Goal: Navigation & Orientation: Find specific page/section

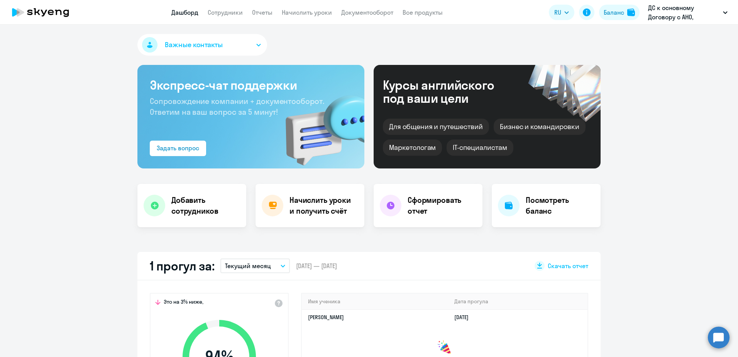
click at [245, 14] on nav "Дашборд Сотрудники Отчеты Начислить уроки Документооборот Все продукты" at bounding box center [306, 13] width 271 height 10
click at [240, 12] on link "Сотрудники" at bounding box center [225, 12] width 35 height 8
select select "30"
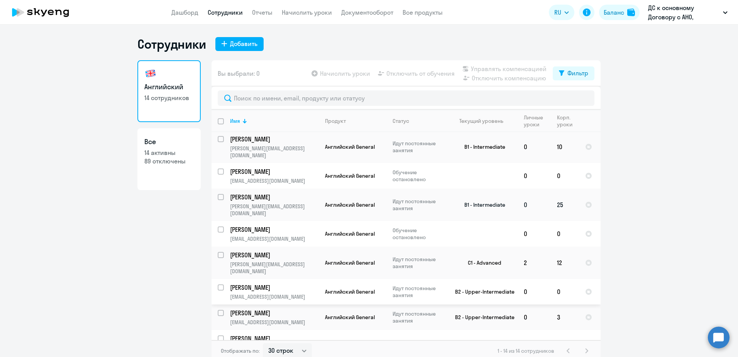
scroll to position [72, 0]
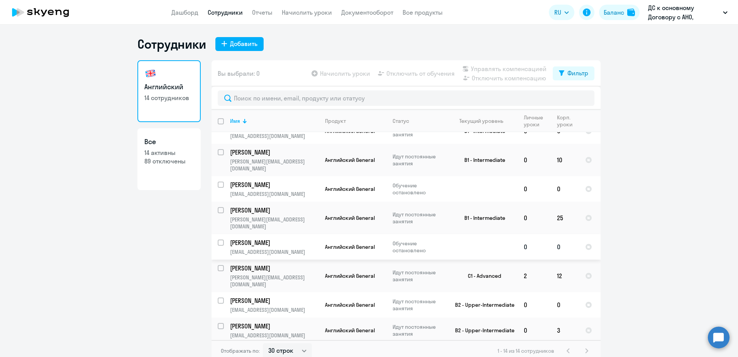
click at [268, 238] on p "[PERSON_NAME]" at bounding box center [273, 242] width 87 height 8
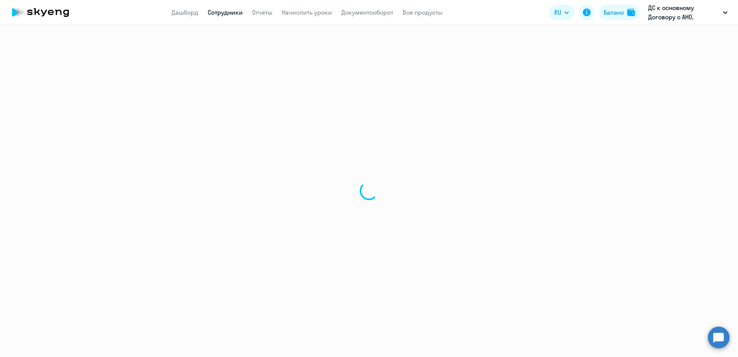
select select "english"
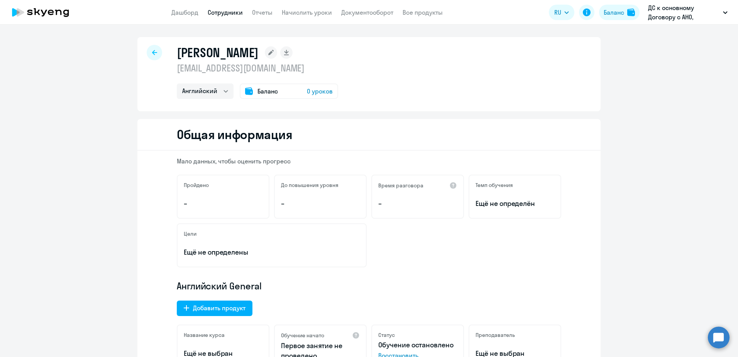
click at [277, 51] on rect at bounding box center [271, 52] width 12 height 12
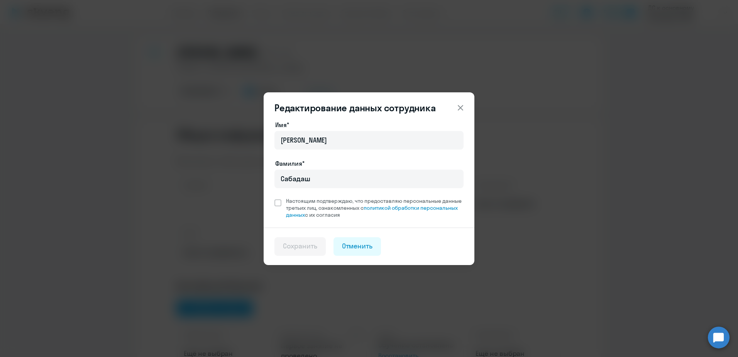
click at [458, 110] on icon at bounding box center [460, 107] width 5 height 5
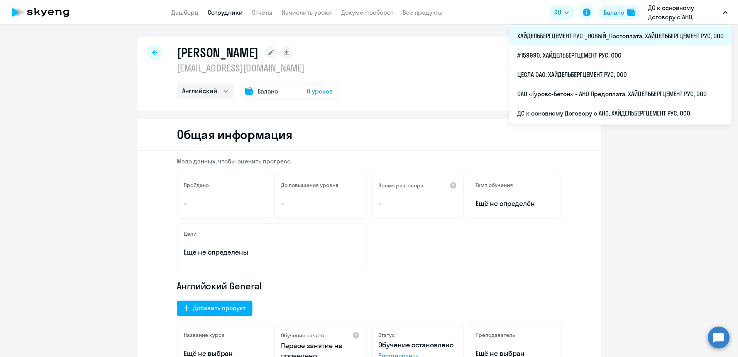
click at [589, 39] on li "ХАЙДЕЛЬБЕРГЦЕМЕНТ РУС _НОВЫЙ_Постоплата, ХАЙДЕЛЬБЕРГЦЕМЕНТ РУС, ООО" at bounding box center [621, 35] width 222 height 19
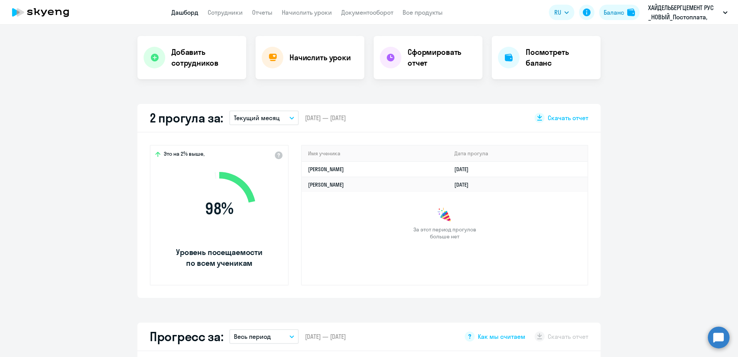
scroll to position [154, 0]
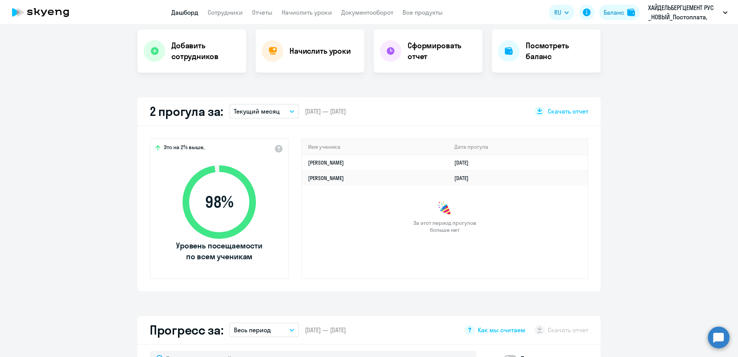
select select "30"
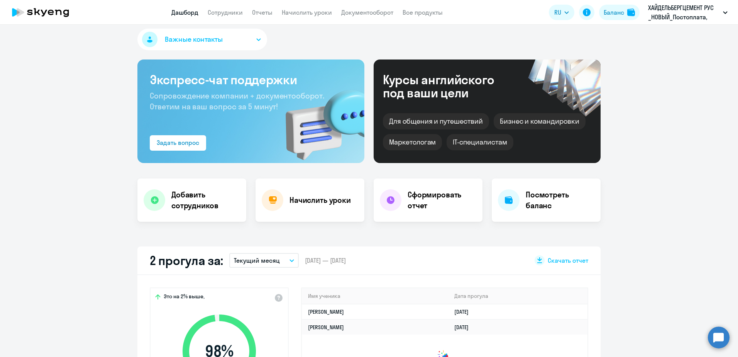
scroll to position [0, 0]
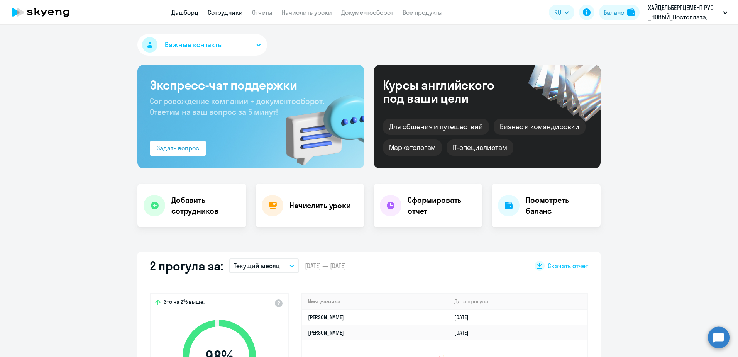
click at [229, 10] on link "Сотрудники" at bounding box center [225, 12] width 35 height 8
select select "30"
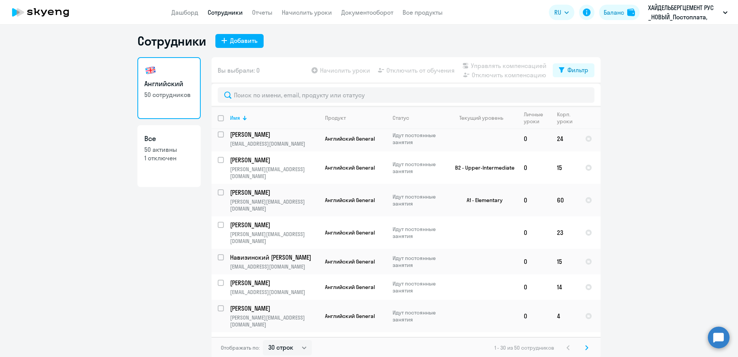
scroll to position [5, 0]
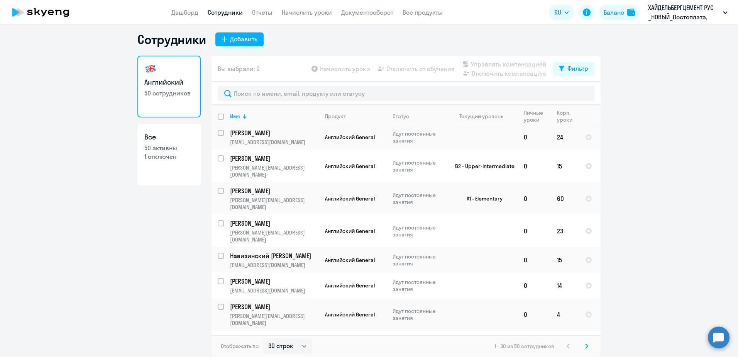
click at [585, 346] on icon at bounding box center [586, 345] width 3 height 5
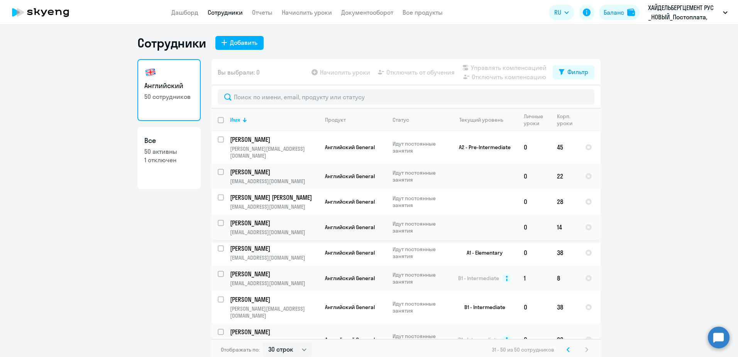
scroll to position [0, 0]
